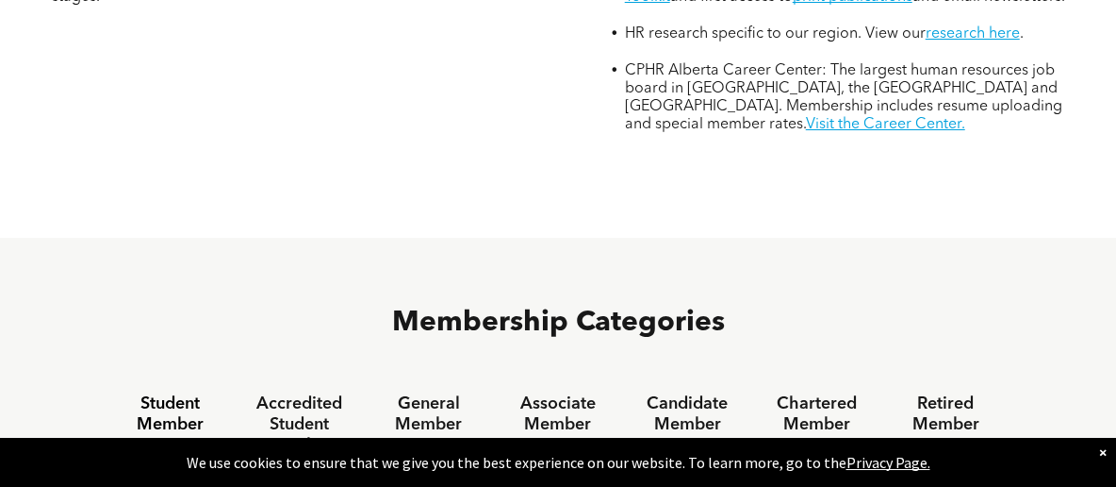
scroll to position [1025, 0]
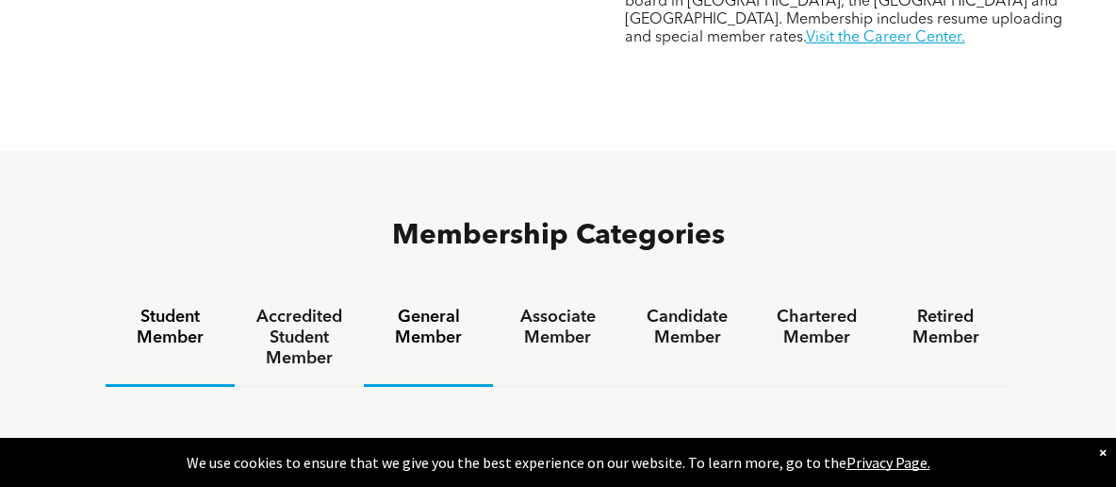
click at [413, 306] on h4 "General Member" at bounding box center [428, 326] width 95 height 41
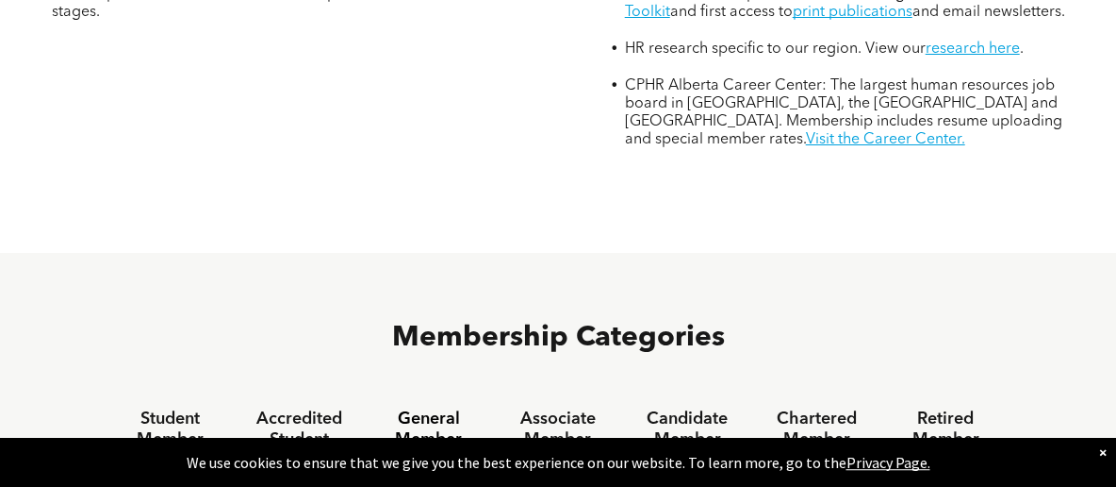
scroll to position [952, 0]
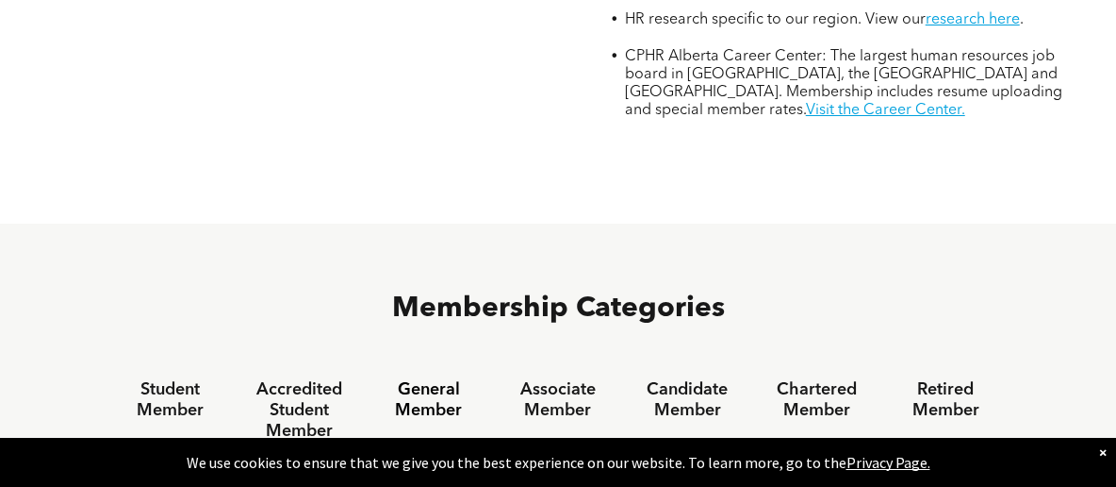
click at [430, 379] on h4 "General Member" at bounding box center [428, 399] width 95 height 41
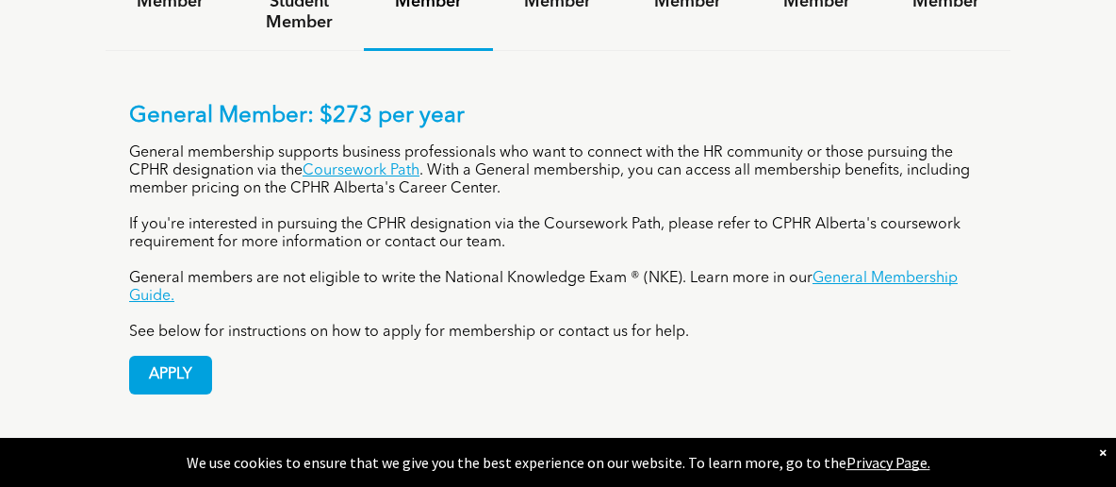
scroll to position [1392, 0]
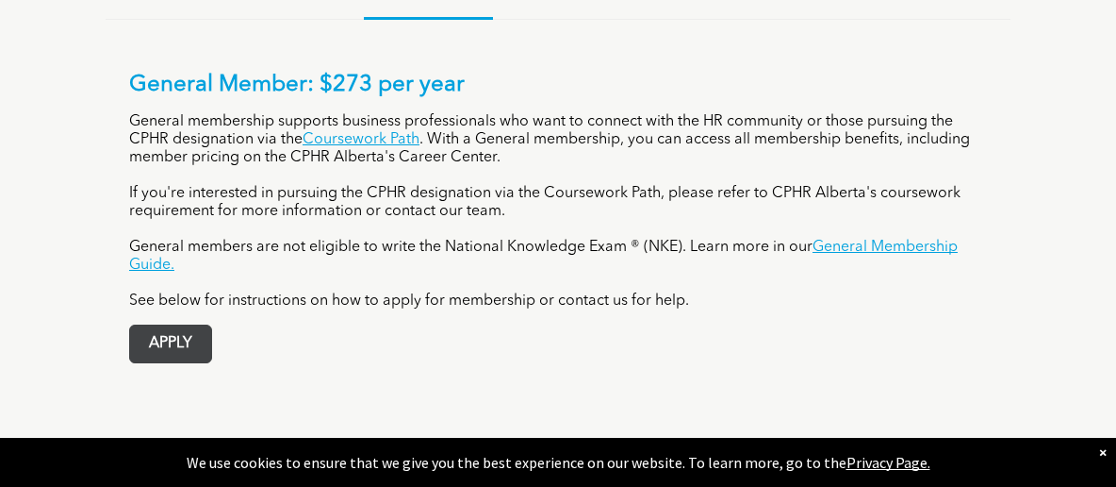
click at [178, 325] on span "APPLY" at bounding box center [170, 343] width 81 height 37
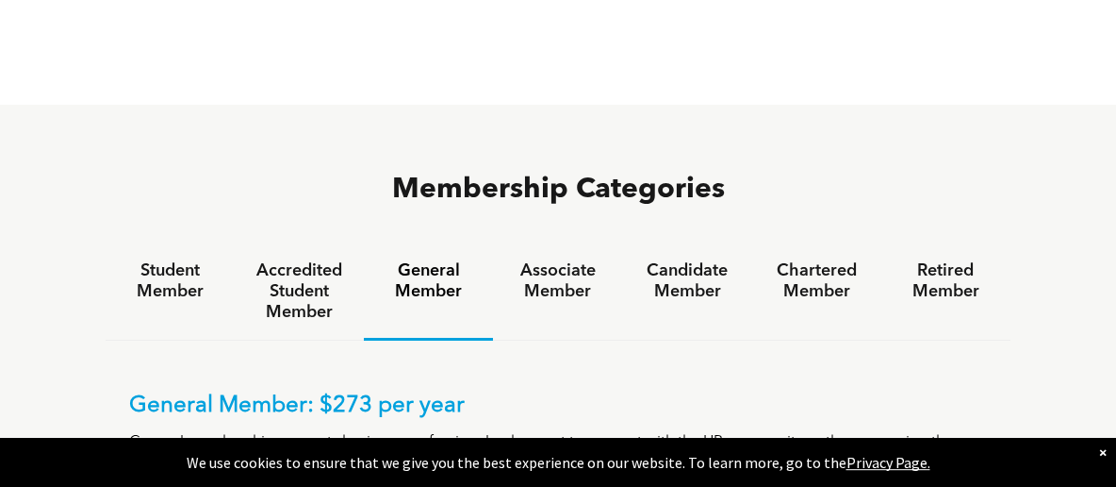
scroll to position [1098, 0]
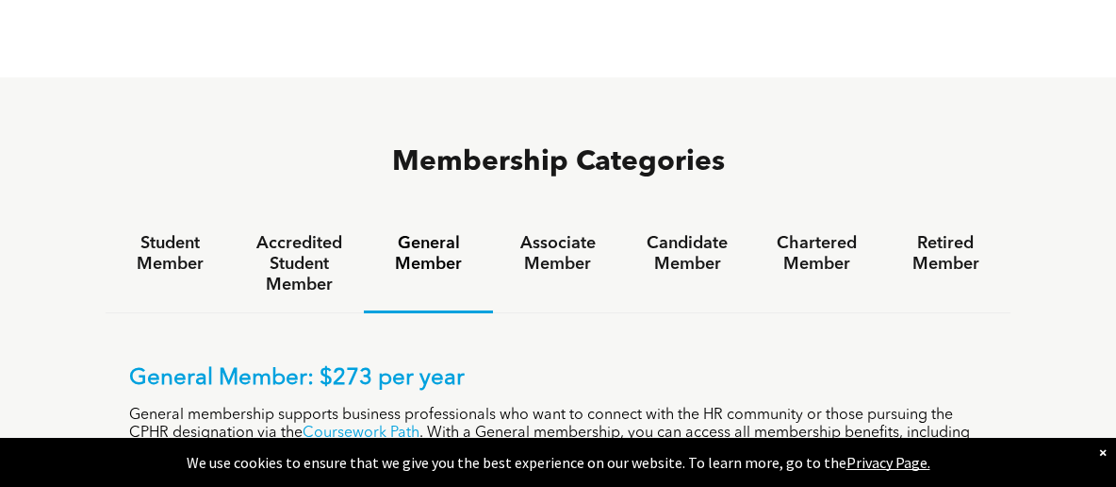
click at [427, 233] on h4 "General Member" at bounding box center [428, 253] width 95 height 41
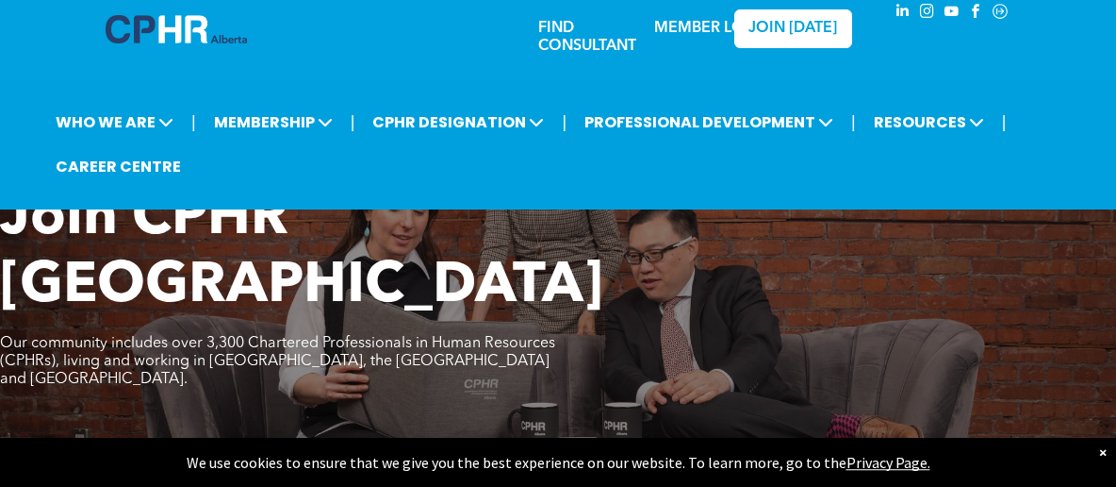
scroll to position [0, 0]
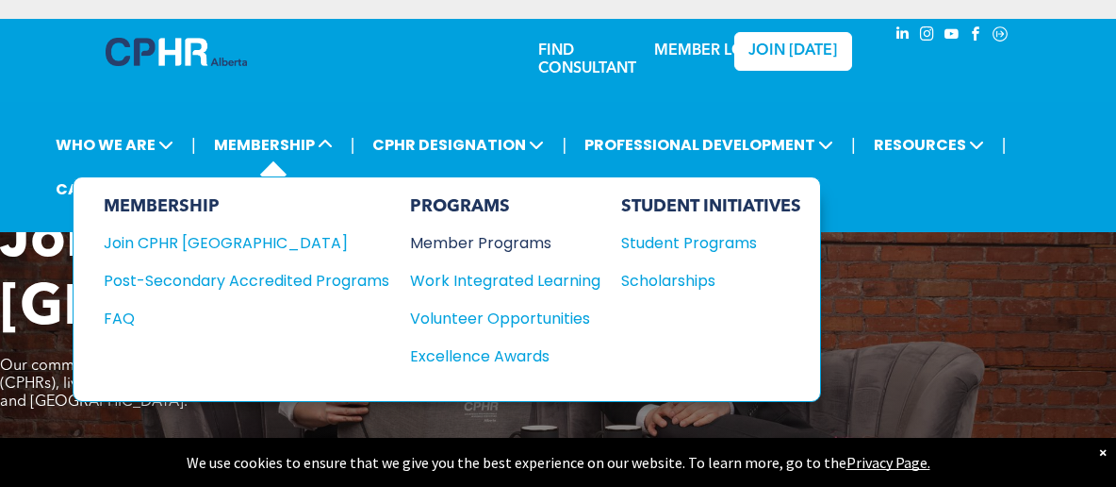
click at [447, 233] on div "Member Programs" at bounding box center [496, 243] width 172 height 24
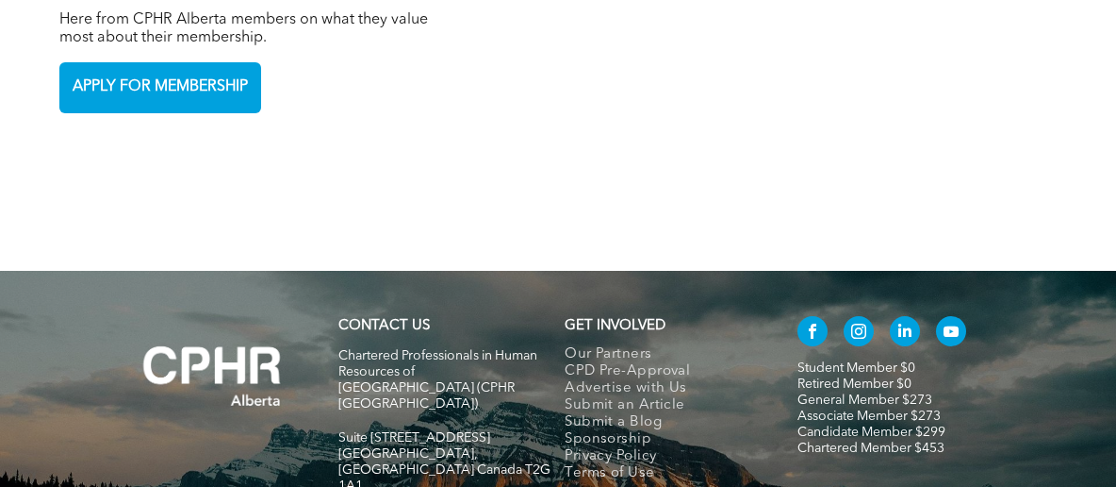
scroll to position [4448, 0]
